Goal: Find specific page/section: Find specific page/section

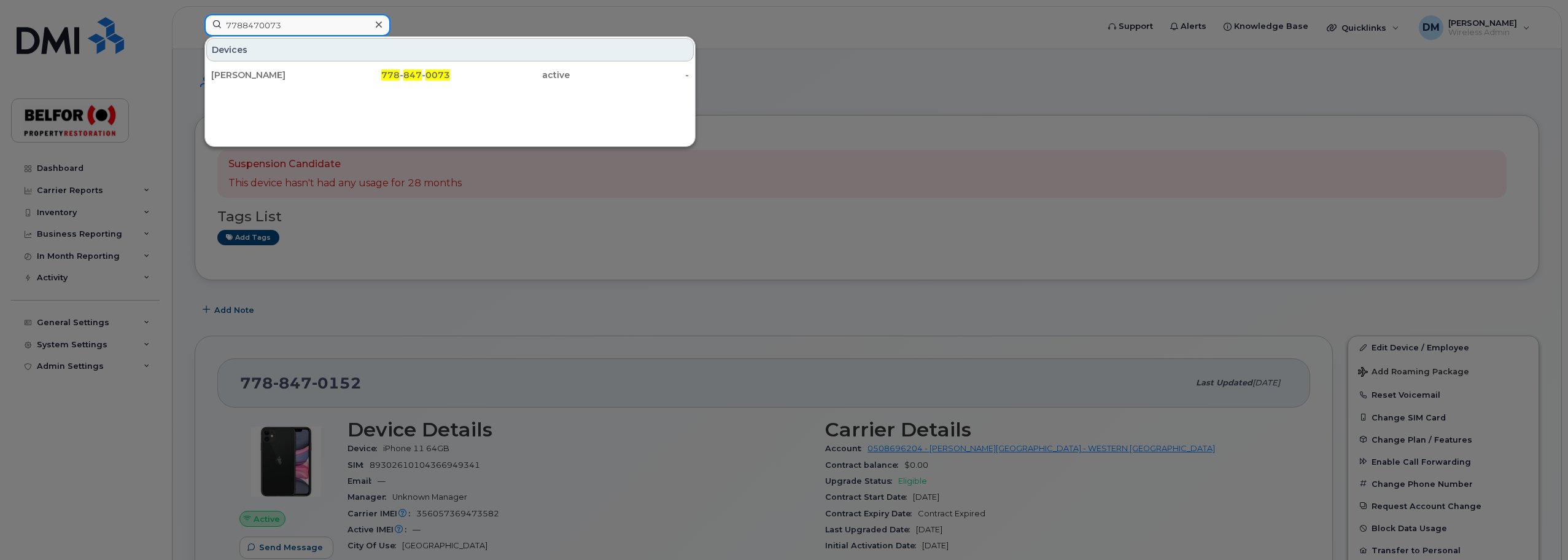
click at [259, 27] on input "7788470073" at bounding box center [298, 25] width 186 height 22
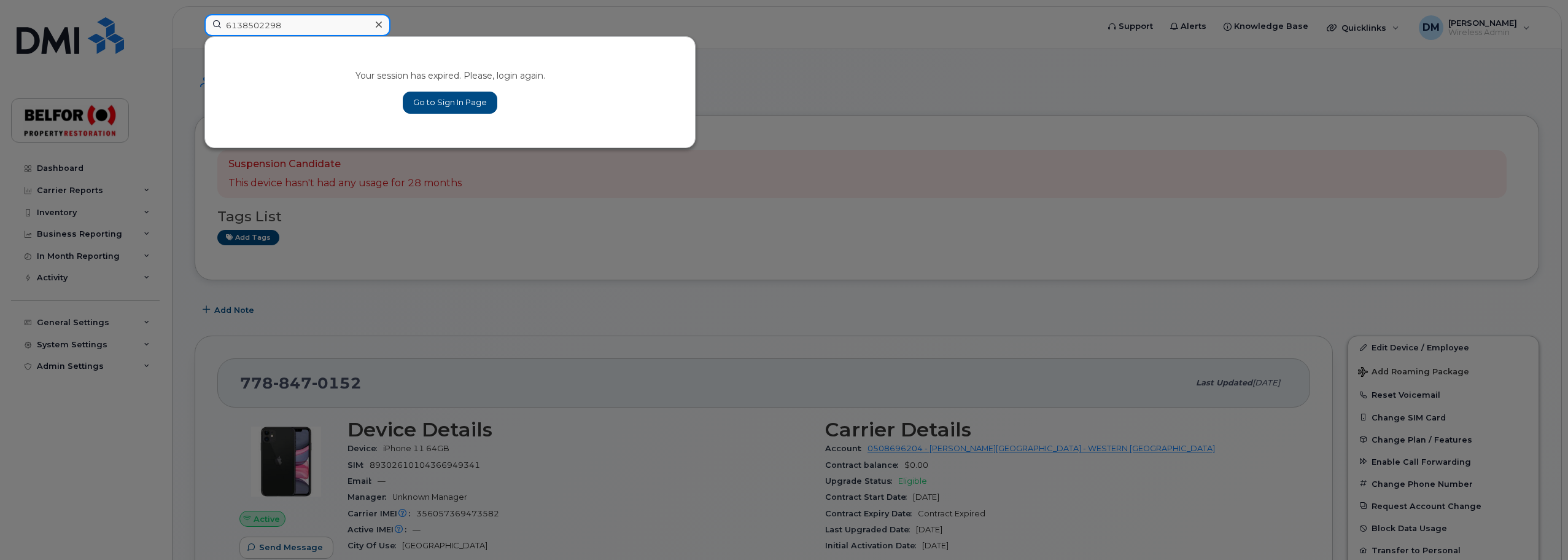
type input "6138502298"
click at [457, 105] on link "Go to Sign In Page" at bounding box center [450, 103] width 95 height 22
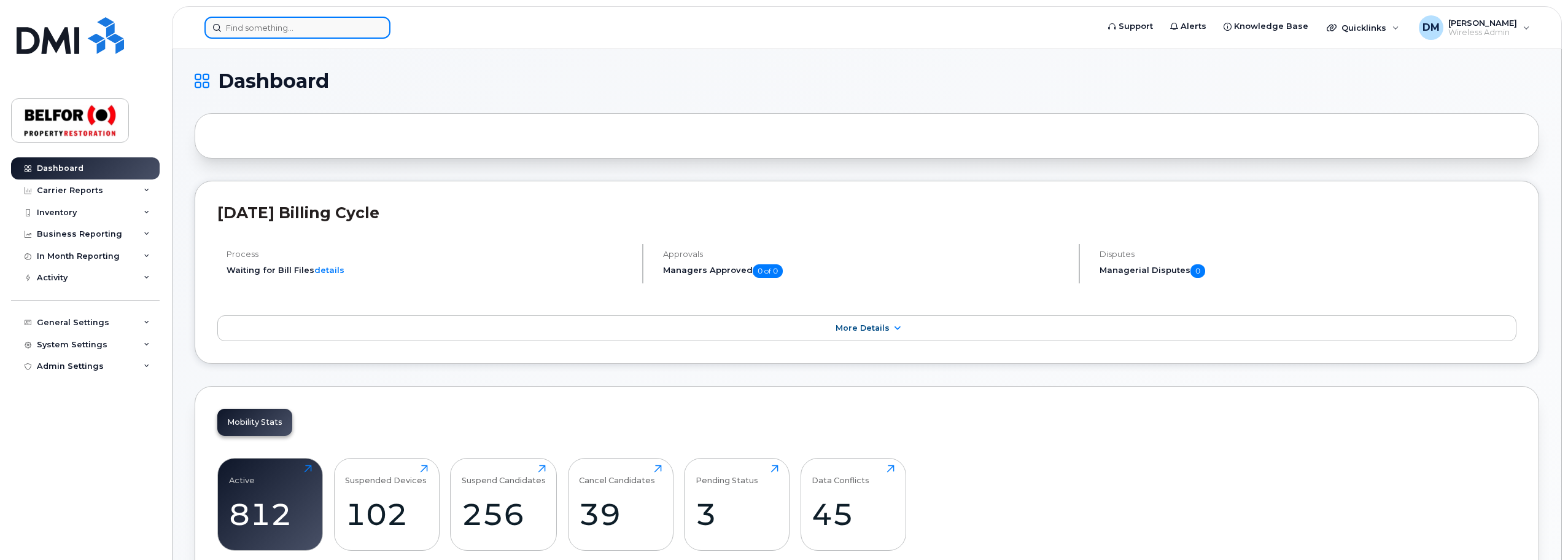
click at [259, 28] on input at bounding box center [298, 28] width 186 height 22
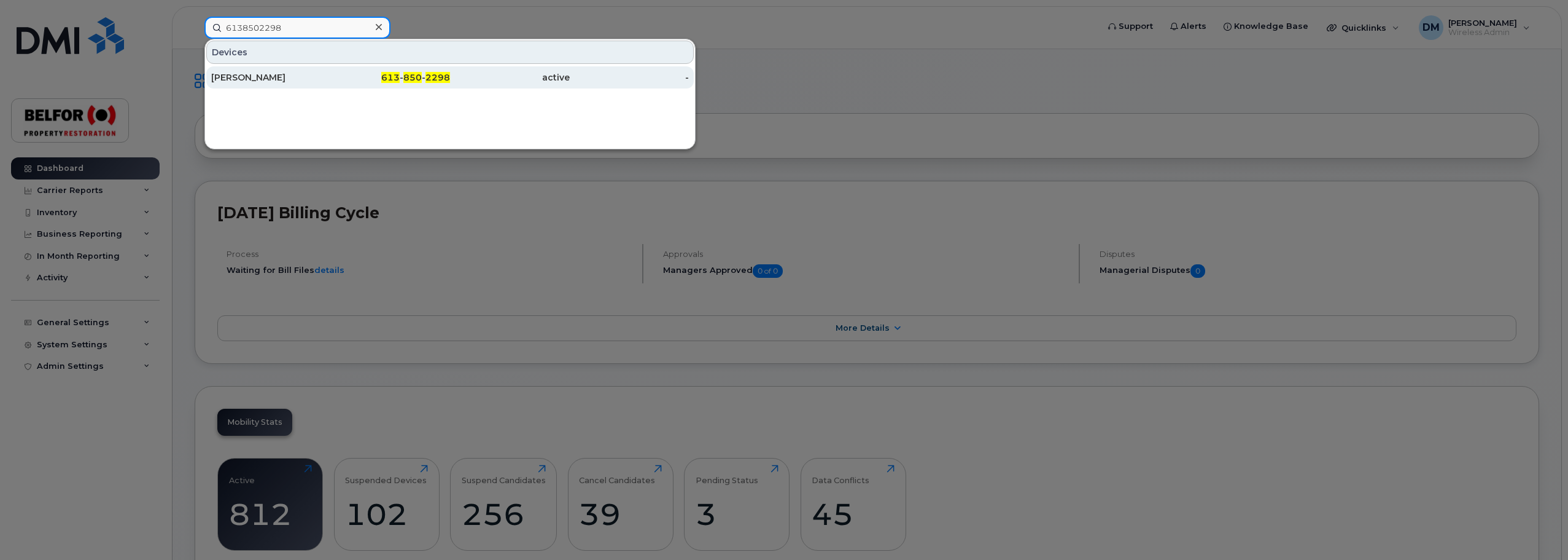
type input "6138502298"
click at [263, 73] on div "[PERSON_NAME]" at bounding box center [271, 77] width 120 height 13
